Goal: Task Accomplishment & Management: Manage account settings

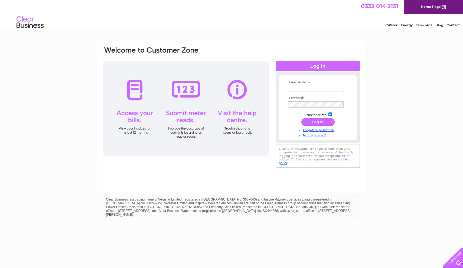
type input "taz-ali@hotmail.com"
click at [318, 121] on input "submit" at bounding box center [317, 121] width 33 height 8
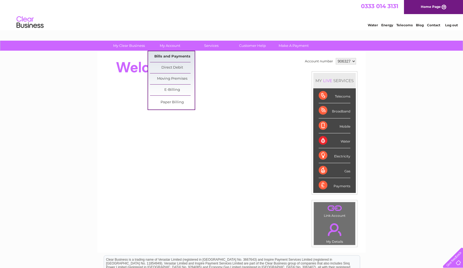
click at [170, 58] on link "Bills and Payments" at bounding box center [172, 56] width 45 height 11
click at [180, 56] on link "Bills and Payments" at bounding box center [172, 56] width 45 height 11
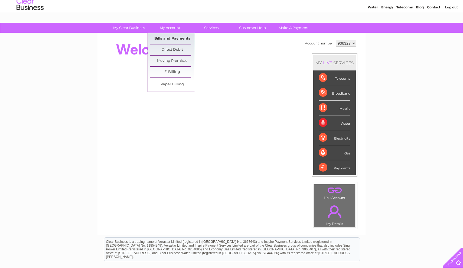
scroll to position [20, 0]
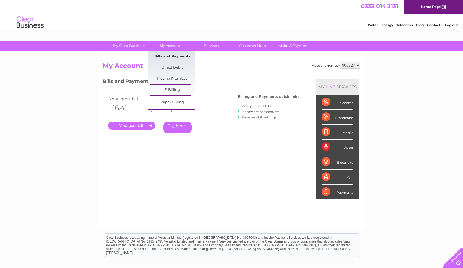
click at [172, 57] on link "Bills and Payments" at bounding box center [172, 56] width 45 height 11
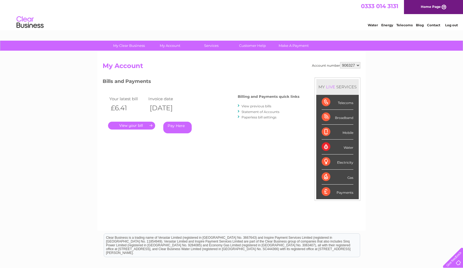
click at [245, 105] on link "View previous bills" at bounding box center [256, 106] width 30 height 4
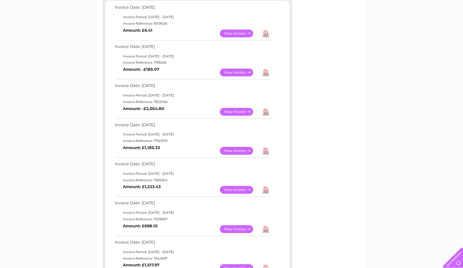
scroll to position [98, 0]
click at [241, 29] on link "View" at bounding box center [240, 33] width 40 height 8
click at [265, 33] on link "Download" at bounding box center [265, 33] width 7 height 8
